Goal: Task Accomplishment & Management: Complete application form

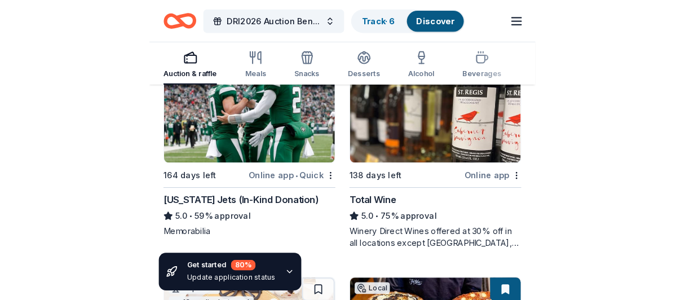
scroll to position [169, 0]
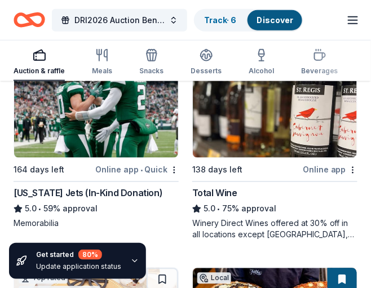
click at [112, 104] on img at bounding box center [96, 104] width 164 height 107
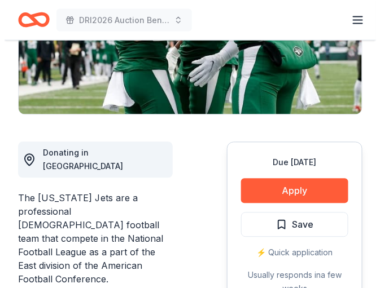
scroll to position [282, 0]
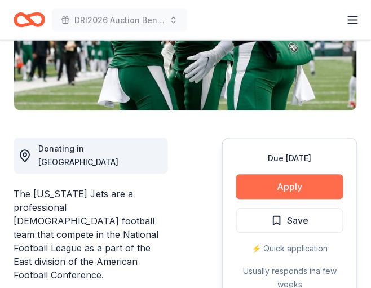
click at [306, 175] on button "Apply" at bounding box center [289, 187] width 107 height 25
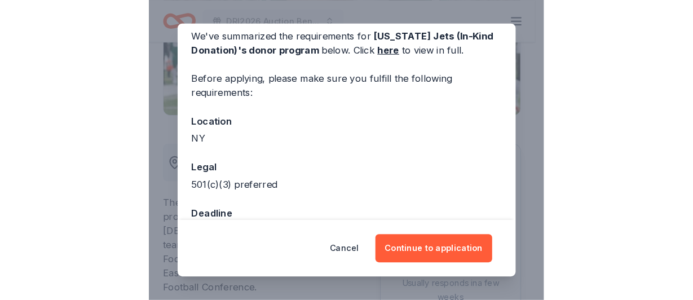
scroll to position [81, 0]
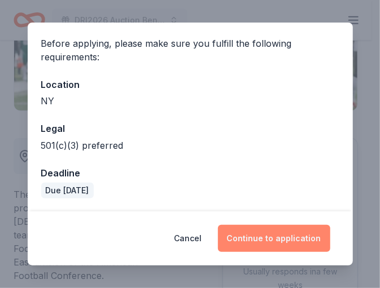
click at [276, 235] on button "Continue to application" at bounding box center [274, 238] width 112 height 27
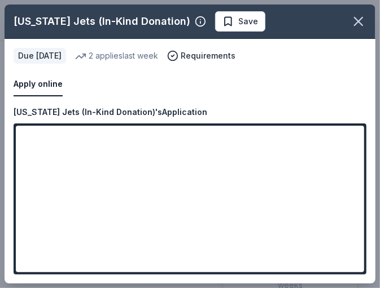
drag, startPoint x: 279, startPoint y: 92, endPoint x: 252, endPoint y: 62, distance: 40.7
click at [279, 92] on div "Apply online" at bounding box center [190, 85] width 353 height 24
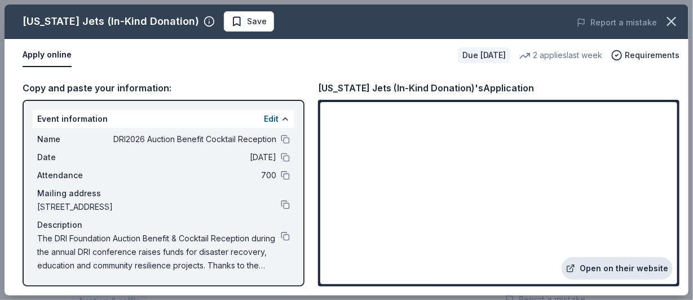
click at [371, 270] on link "Open on their website" at bounding box center [617, 268] width 111 height 23
click at [371, 261] on link "Open on their website" at bounding box center [617, 268] width 111 height 23
click at [118, 206] on span "[STREET_ADDRESS]" at bounding box center [159, 207] width 244 height 14
click at [118, 205] on span "[STREET_ADDRESS]" at bounding box center [159, 207] width 244 height 14
drag, startPoint x: 36, startPoint y: 206, endPoint x: 102, endPoint y: 205, distance: 65.5
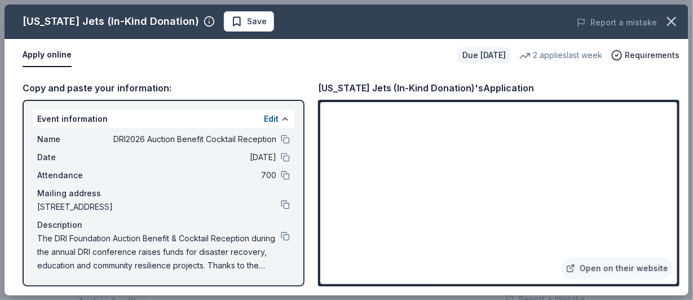
click at [102, 205] on div "Name DRI2026 Auction Benefit Cocktail Reception Date 02/24/26 Attendance 700 Ma…" at bounding box center [164, 202] width 262 height 149
drag, startPoint x: 37, startPoint y: 204, endPoint x: 182, endPoint y: 197, distance: 145.7
click at [99, 203] on div "Name DRI2026 Auction Benefit Cocktail Reception Date 02/24/26 Attendance 700 Ma…" at bounding box center [164, 202] width 262 height 149
click at [281, 201] on button at bounding box center [285, 204] width 9 height 9
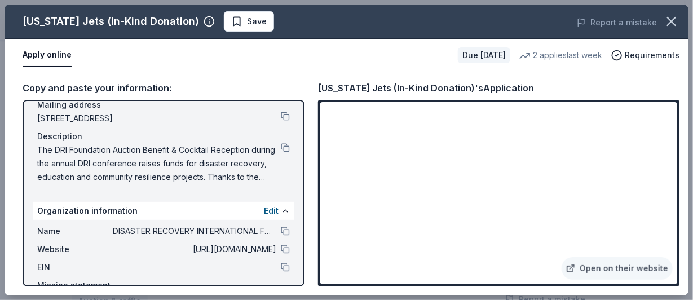
scroll to position [0, 0]
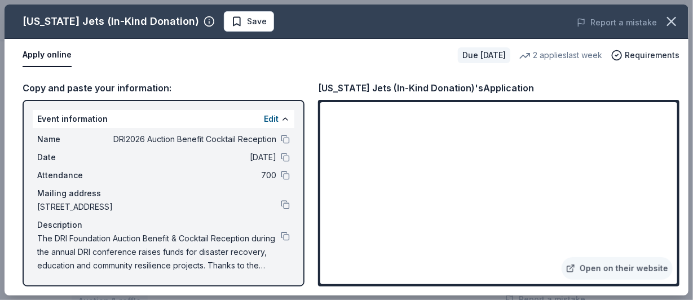
drag, startPoint x: 112, startPoint y: 137, endPoint x: 225, endPoint y: 138, distance: 112.8
click at [222, 139] on span "DRI2026 Auction Benefit Cocktail Reception" at bounding box center [195, 140] width 164 height 14
click at [281, 137] on button at bounding box center [285, 139] width 9 height 9
click at [371, 268] on link "Open on their website" at bounding box center [617, 268] width 111 height 23
click at [63, 56] on button "Apply online" at bounding box center [47, 55] width 49 height 24
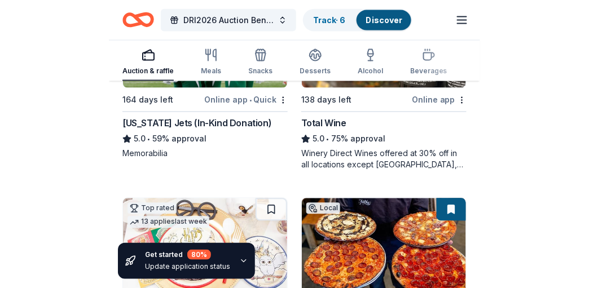
scroll to position [236, 0]
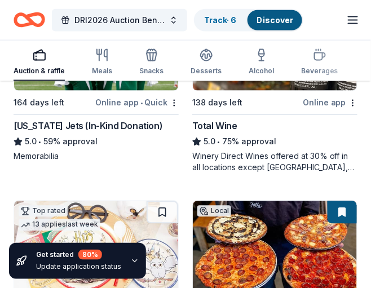
click at [106, 120] on div "New York Jets (In-Kind Donation)" at bounding box center [88, 127] width 149 height 14
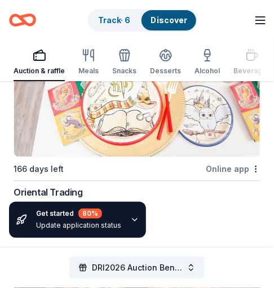
scroll to position [610, 0]
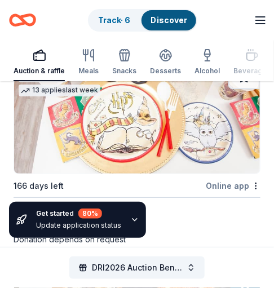
click at [62, 201] on div "Get started 80 % Update application status" at bounding box center [137, 220] width 274 height 54
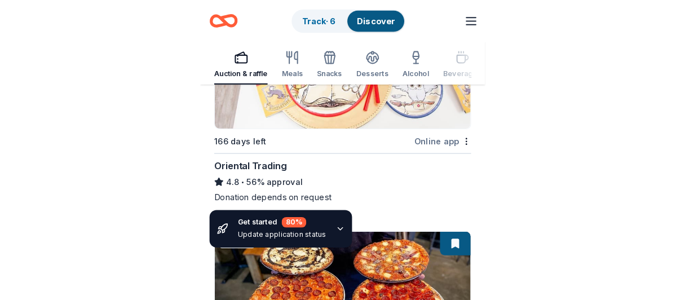
scroll to position [667, 0]
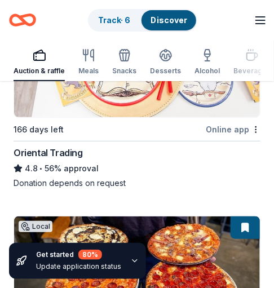
click at [65, 146] on div "Oriental Trading" at bounding box center [48, 153] width 69 height 14
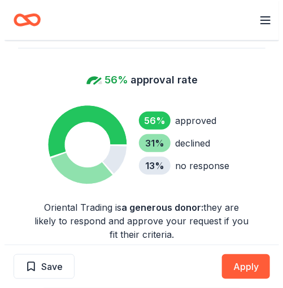
scroll to position [733, 0]
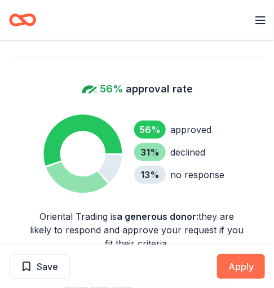
click at [242, 263] on button "Apply" at bounding box center [241, 266] width 48 height 25
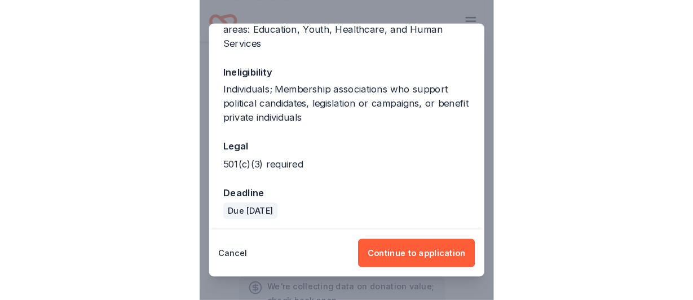
scroll to position [228, 0]
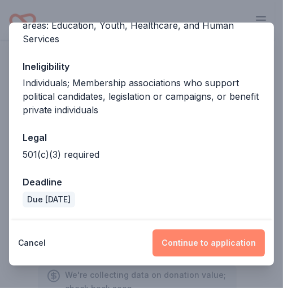
click at [221, 243] on button "Continue to application" at bounding box center [208, 243] width 112 height 27
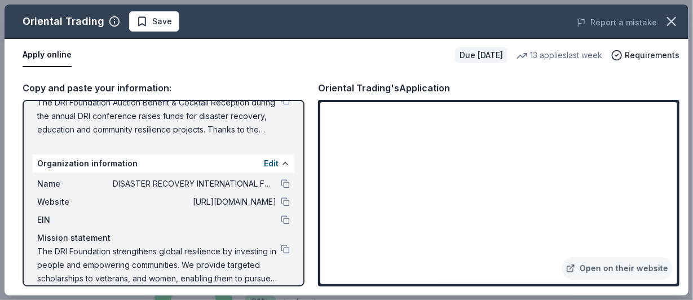
scroll to position [149, 0]
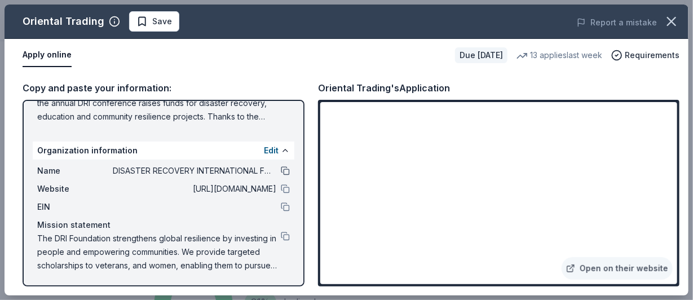
click at [281, 169] on button at bounding box center [285, 170] width 9 height 9
click at [281, 234] on button at bounding box center [285, 236] width 9 height 9
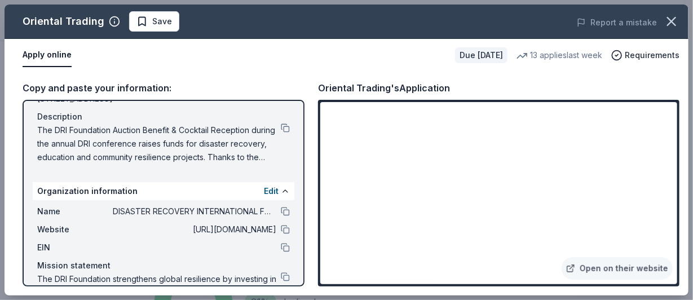
scroll to position [93, 0]
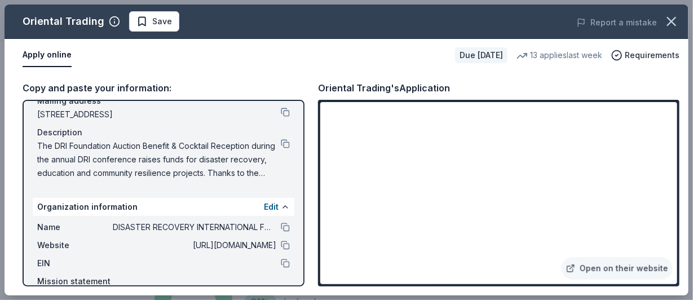
click at [264, 245] on span "[URL][DOMAIN_NAME]" at bounding box center [195, 246] width 164 height 14
drag, startPoint x: 253, startPoint y: 243, endPoint x: 270, endPoint y: 248, distance: 17.5
click at [270, 248] on div "Website http://foundation.dri.org" at bounding box center [163, 246] width 253 height 14
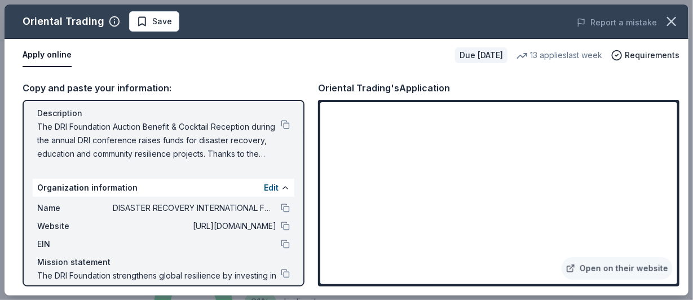
scroll to position [149, 0]
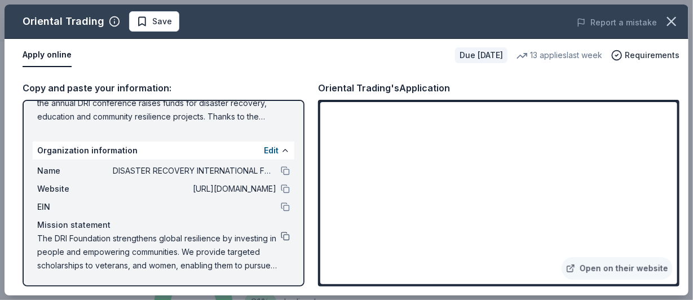
click at [281, 235] on button at bounding box center [285, 236] width 9 height 9
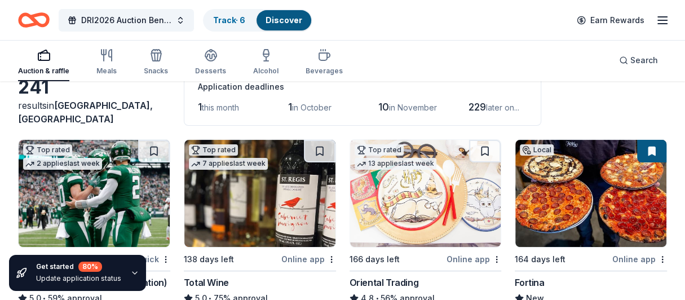
scroll to position [46, 0]
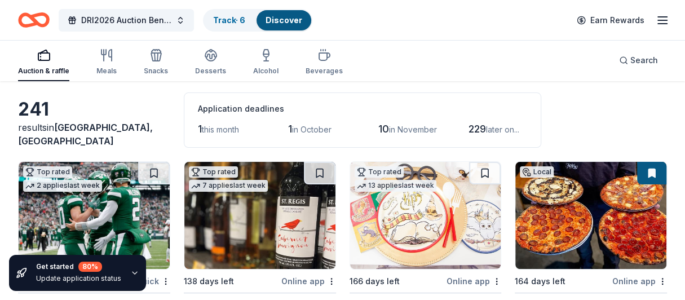
click at [371, 181] on div "13 applies last week" at bounding box center [396, 186] width 82 height 12
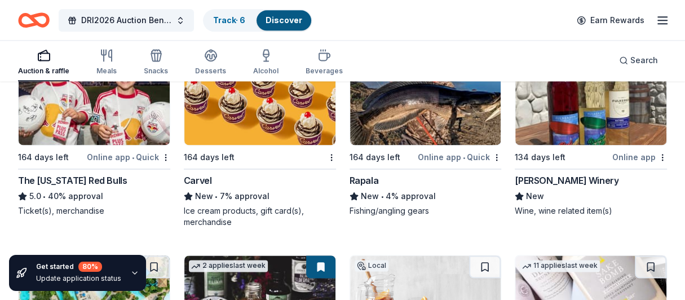
scroll to position [5637, 0]
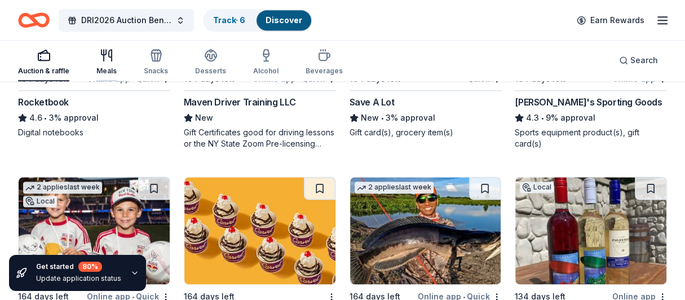
click at [111, 73] on div "Meals" at bounding box center [106, 71] width 20 height 9
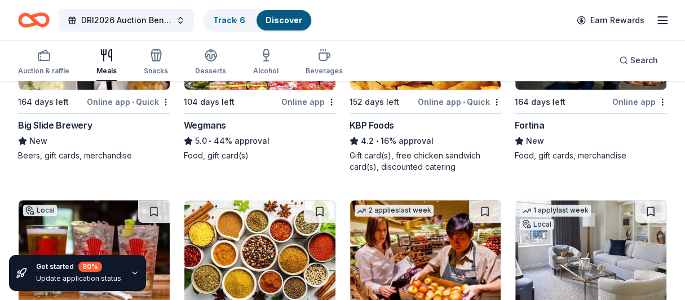
scroll to position [169, 0]
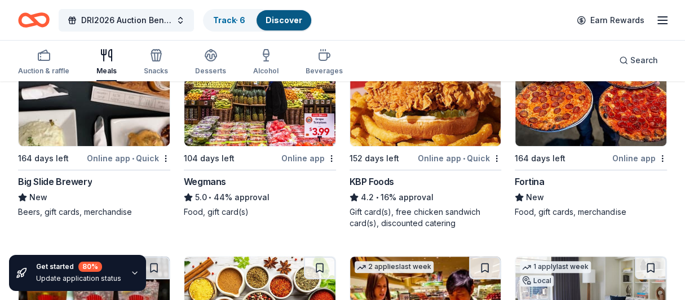
click at [209, 182] on div "Wegmans" at bounding box center [205, 182] width 42 height 14
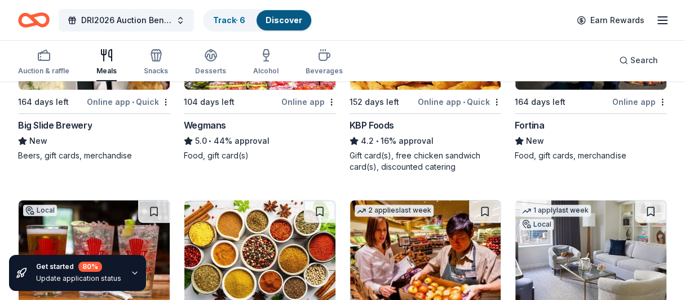
scroll to position [56, 0]
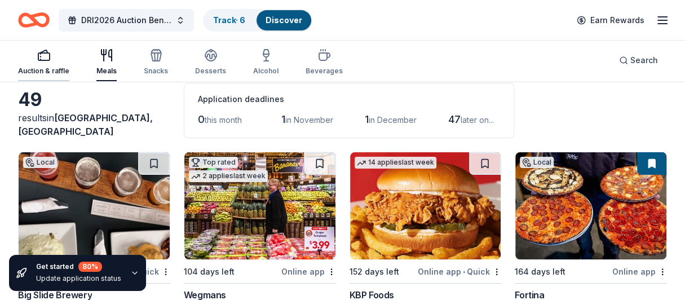
click at [55, 67] on div "Auction & raffle" at bounding box center [43, 71] width 51 height 9
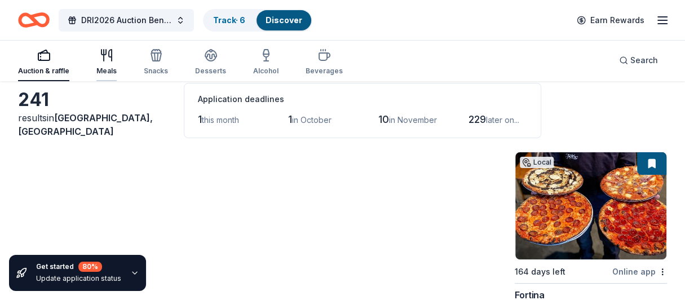
click at [108, 68] on div "Meals" at bounding box center [106, 71] width 20 height 9
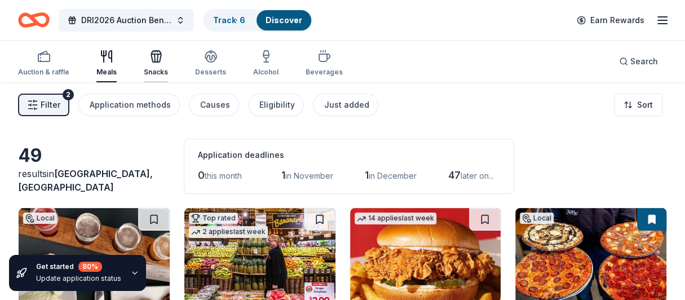
drag, startPoint x: 131, startPoint y: 72, endPoint x: 151, endPoint y: 68, distance: 20.7
click at [131, 72] on div "Auction & raffle Meals Snacks Desserts Alcohol Beverages" at bounding box center [180, 63] width 325 height 37
click at [156, 68] on div "Snacks" at bounding box center [156, 72] width 24 height 9
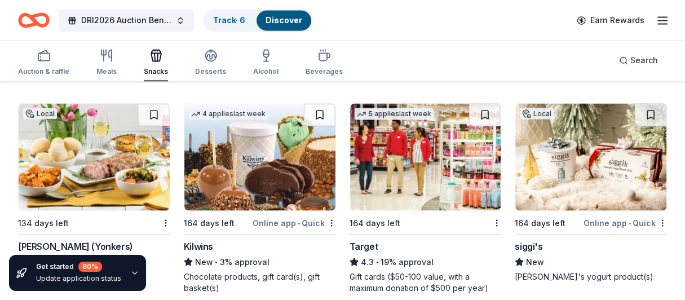
scroll to position [1185, 0]
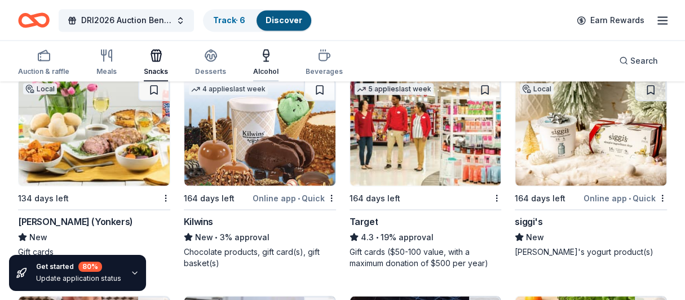
click at [260, 58] on icon "button" at bounding box center [267, 56] width 14 height 14
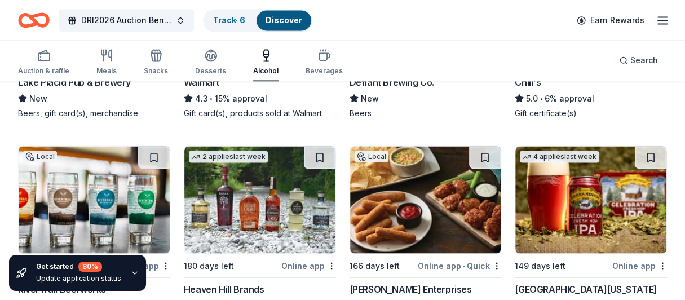
scroll to position [1241, 0]
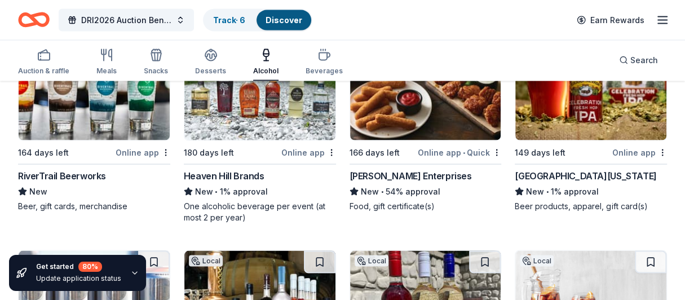
click at [371, 122] on img at bounding box center [425, 86] width 151 height 107
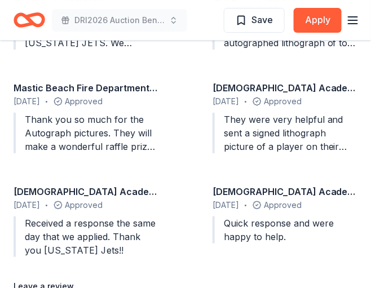
scroll to position [1523, 0]
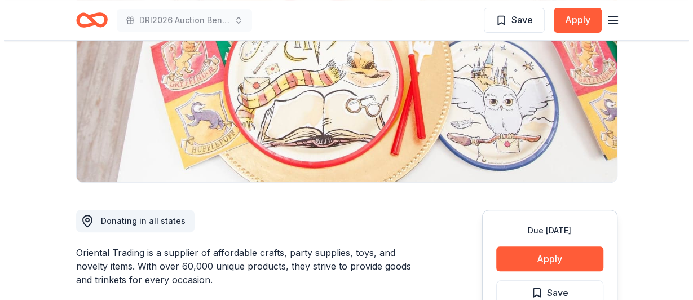
scroll to position [226, 0]
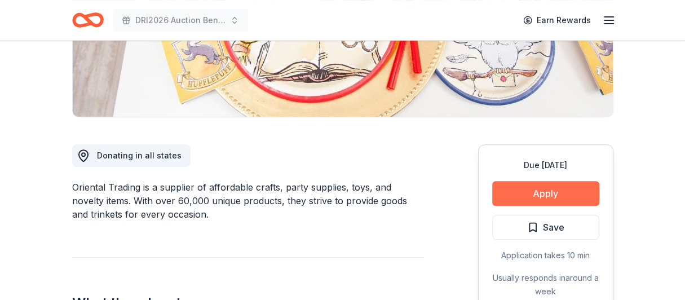
click at [560, 196] on button "Apply" at bounding box center [546, 193] width 107 height 25
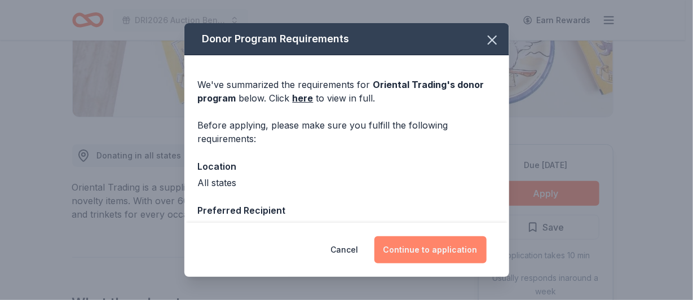
click at [453, 252] on button "Continue to application" at bounding box center [431, 249] width 112 height 27
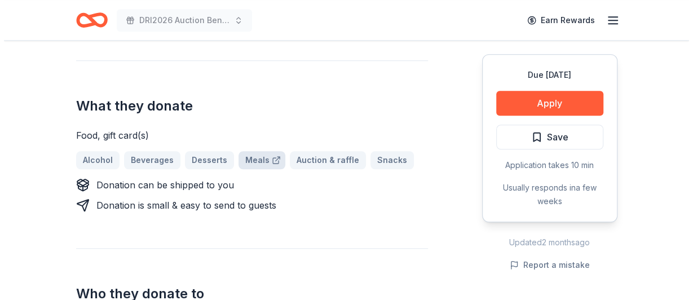
scroll to position [451, 0]
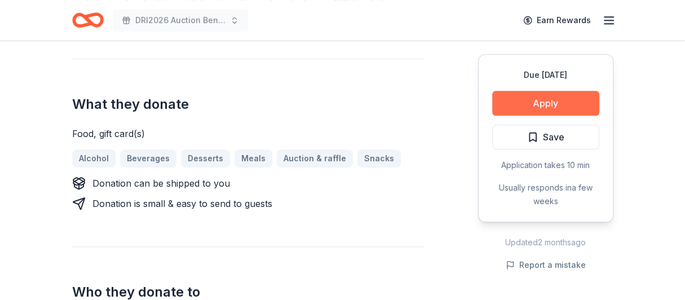
click at [553, 110] on button "Apply" at bounding box center [546, 103] width 107 height 25
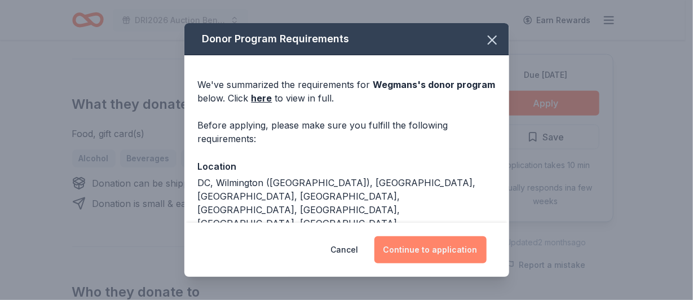
click at [432, 243] on button "Continue to application" at bounding box center [431, 249] width 112 height 27
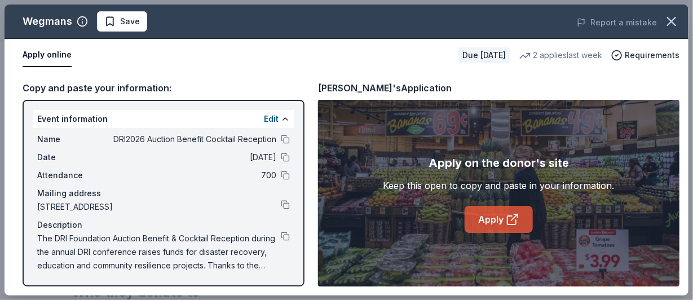
click at [506, 218] on link "Apply" at bounding box center [499, 219] width 68 height 27
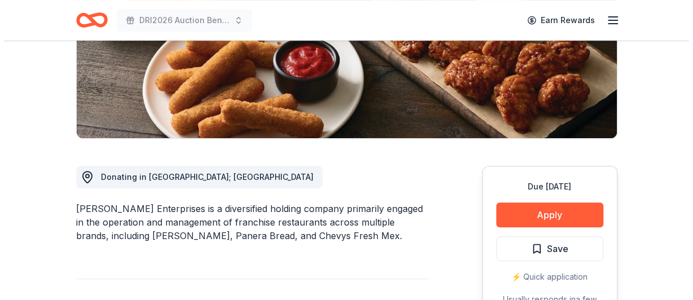
scroll to position [339, 0]
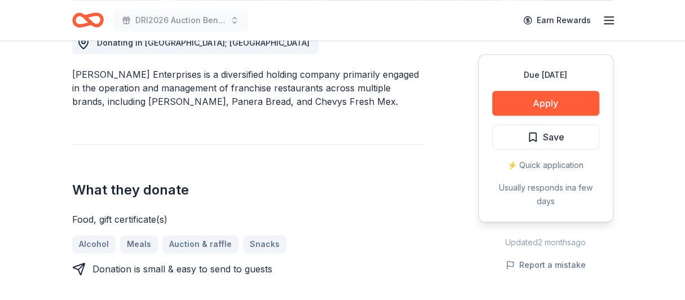
click at [549, 164] on div "⚡️ Quick application" at bounding box center [546, 166] width 107 height 14
click at [554, 101] on button "Apply" at bounding box center [546, 103] width 107 height 25
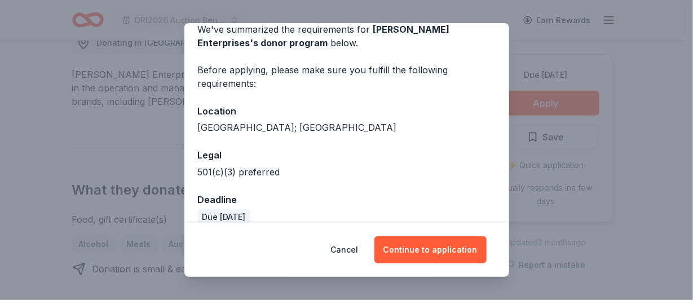
scroll to position [71, 0]
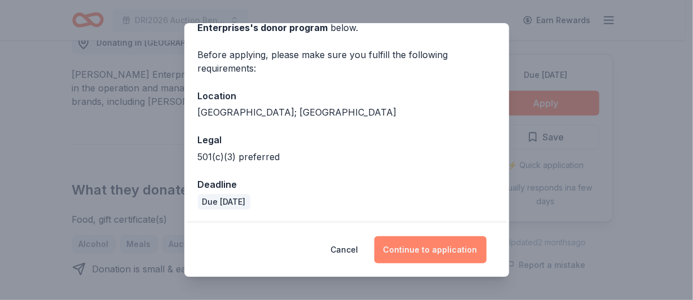
click at [429, 245] on button "Continue to application" at bounding box center [431, 249] width 112 height 27
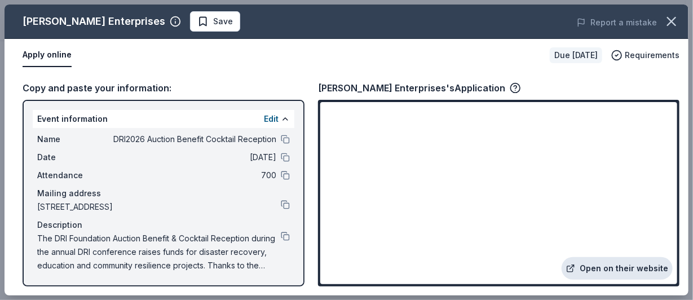
click at [610, 270] on link "Open on their website" at bounding box center [617, 268] width 111 height 23
